Goal: Find specific page/section: Find specific page/section

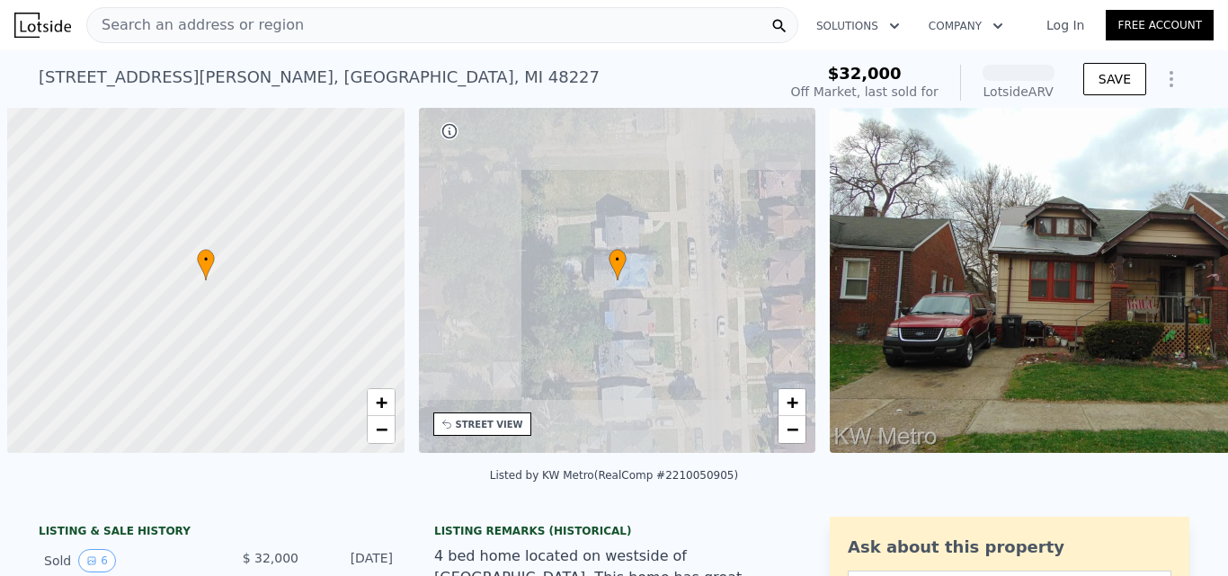
scroll to position [0, 7]
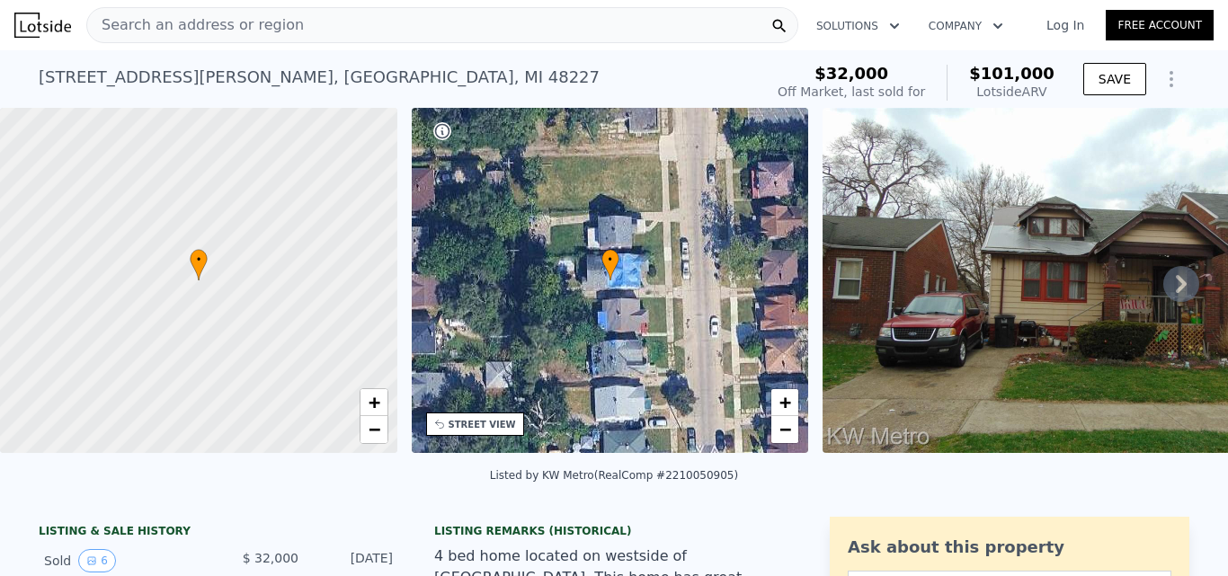
click at [222, 18] on span "Search an address or region" at bounding box center [195, 25] width 217 height 22
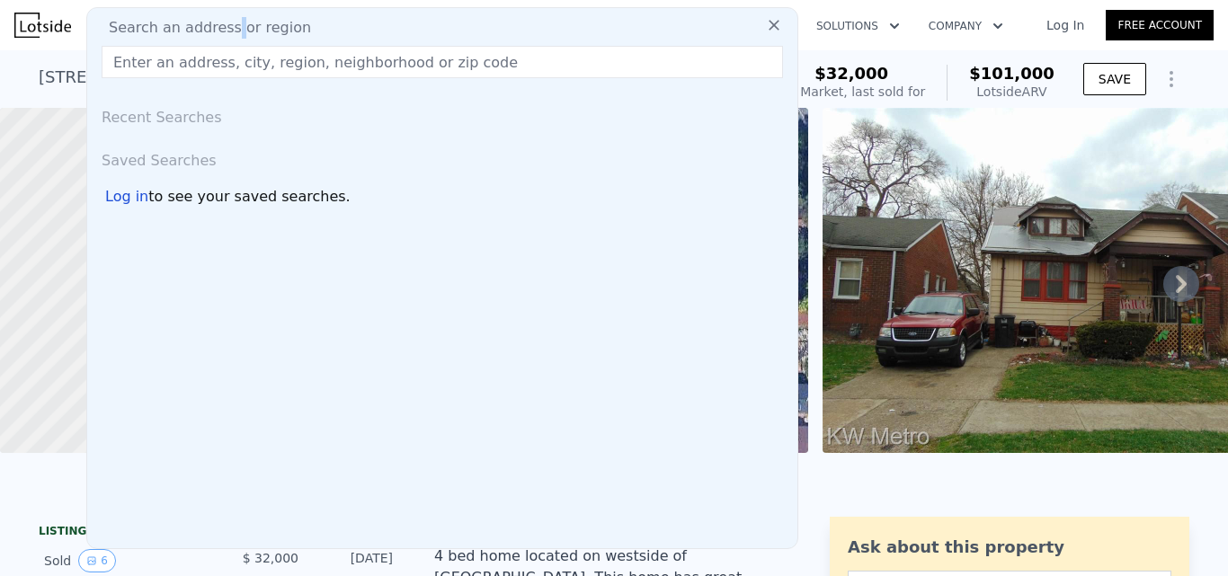
click at [222, 18] on span "Search an address or region" at bounding box center [202, 28] width 217 height 22
click at [216, 67] on input "text" at bounding box center [443, 62] width 682 height 32
paste input "[STREET_ADDRESS]"
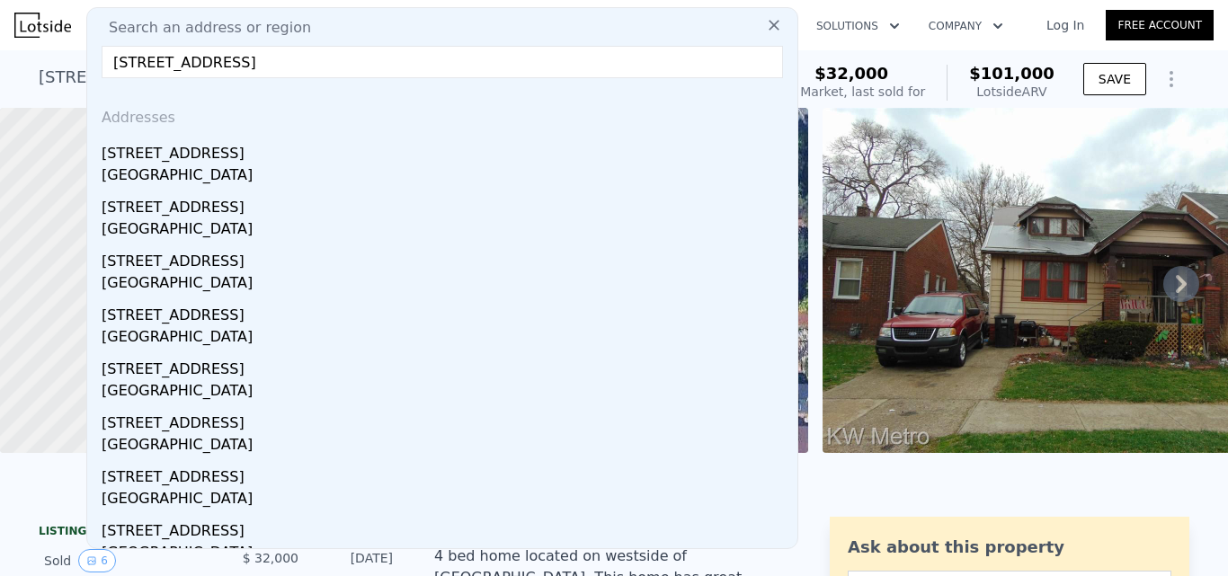
click at [394, 65] on input "[STREET_ADDRESS]" at bounding box center [443, 62] width 682 height 32
click at [221, 59] on input "[STREET_ADDRESS]" at bounding box center [443, 62] width 682 height 32
click at [281, 64] on input "[STREET_ADDRESS]" at bounding box center [443, 62] width 682 height 32
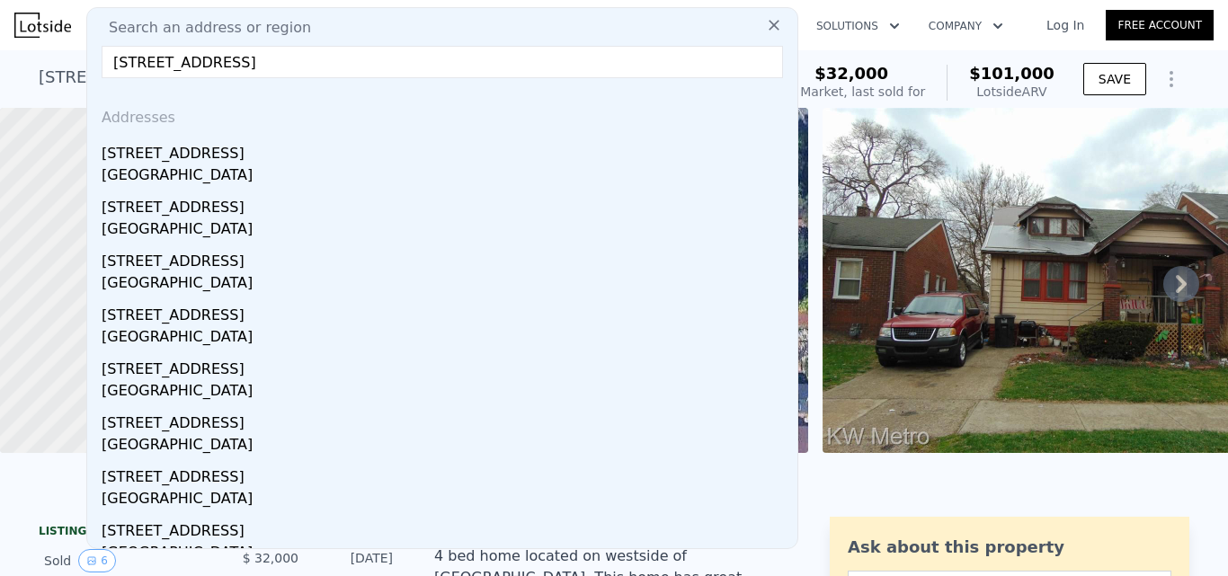
click at [281, 64] on input "[STREET_ADDRESS]" at bounding box center [443, 62] width 682 height 32
click at [399, 68] on input "[STREET_ADDRESS]" at bounding box center [443, 62] width 682 height 32
drag, startPoint x: 398, startPoint y: 67, endPoint x: 111, endPoint y: 73, distance: 287.8
click at [111, 73] on input "[STREET_ADDRESS]" at bounding box center [443, 62] width 682 height 32
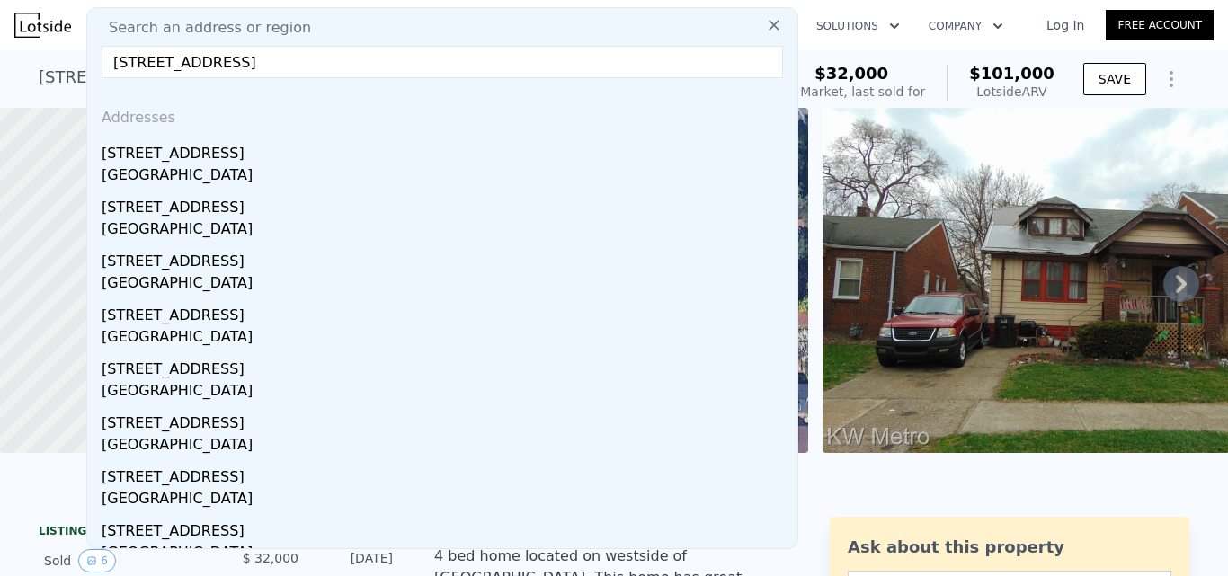
paste input "[STREET_ADDRESS]"
type input "[STREET_ADDRESS]"
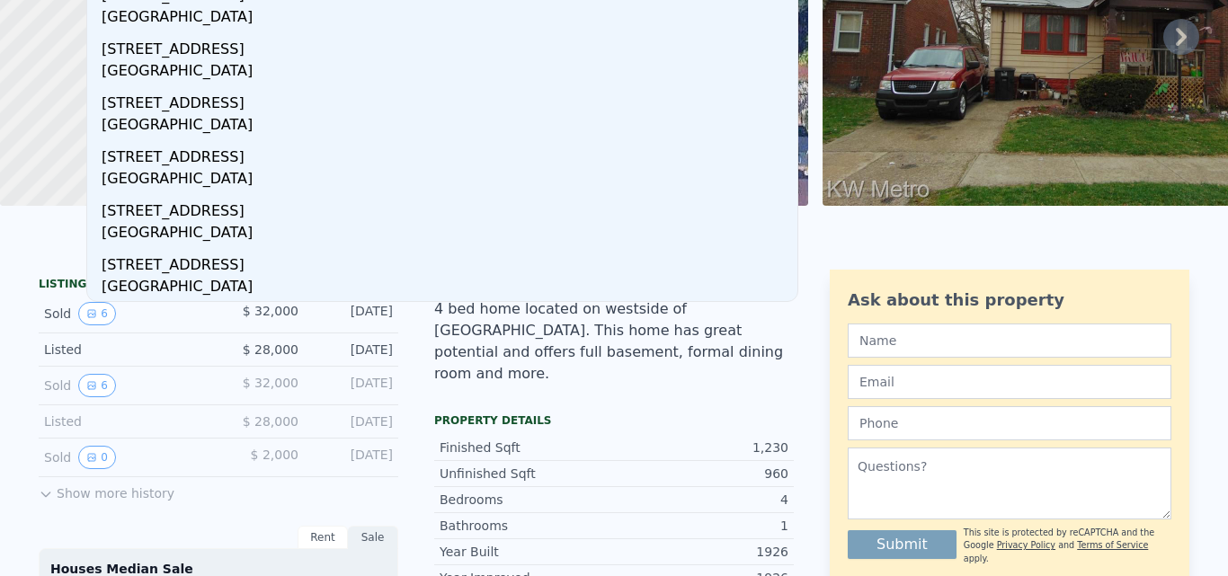
scroll to position [0, 0]
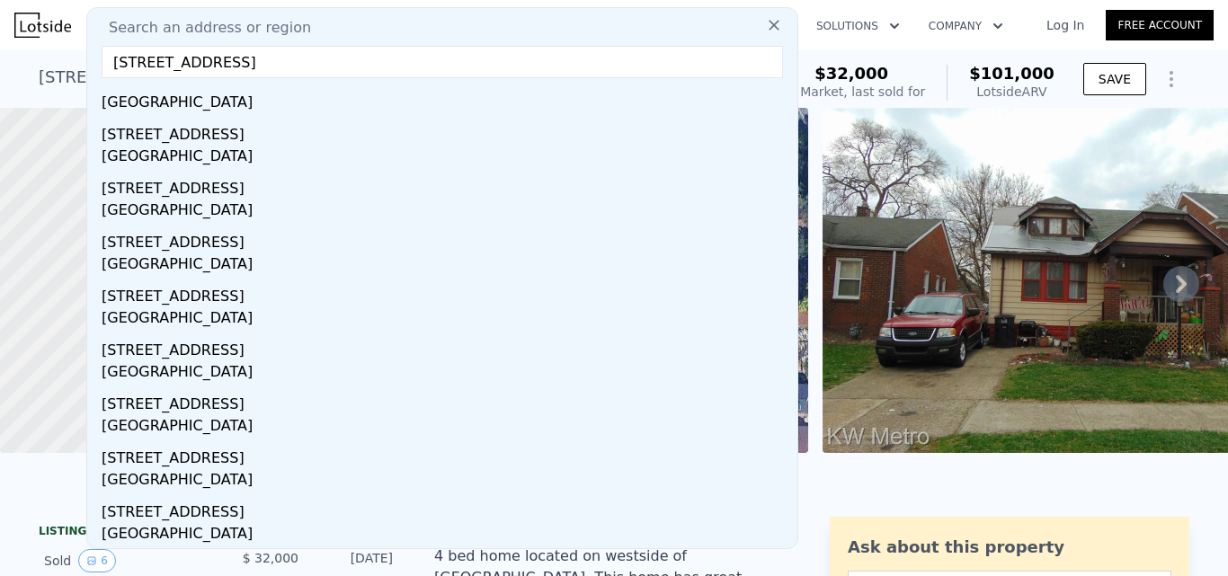
click at [735, 58] on input "[STREET_ADDRESS]" at bounding box center [443, 62] width 682 height 32
click at [829, 3] on nav "Search an address or region Search an address or region [STREET_ADDRESS] Addres…" at bounding box center [614, 25] width 1228 height 50
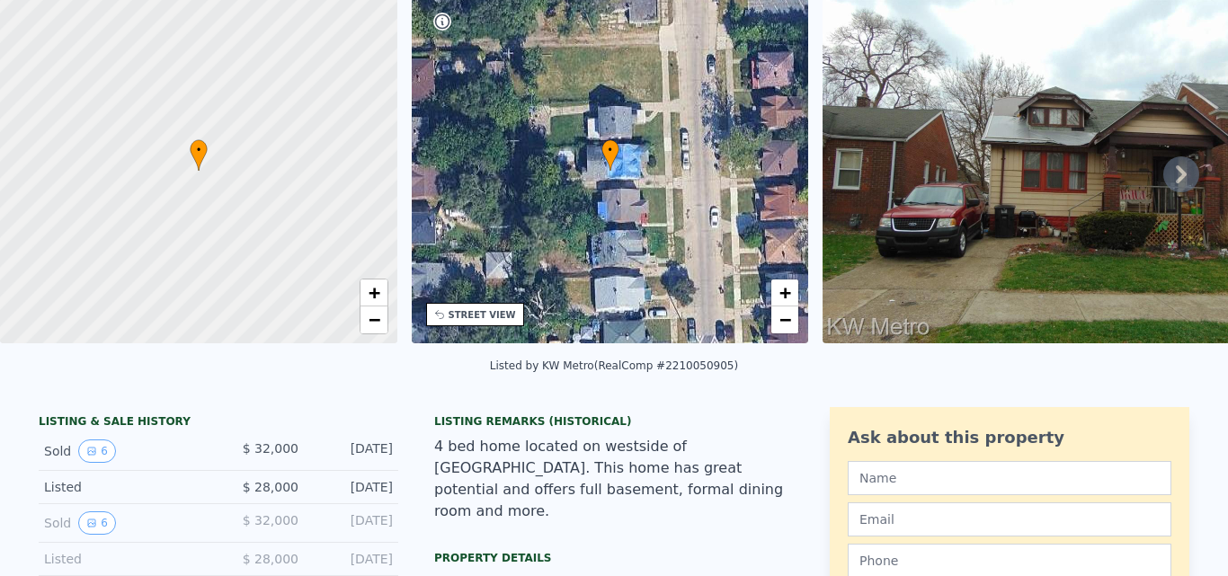
scroll to position [6, 0]
